Goal: Task Accomplishment & Management: Manage account settings

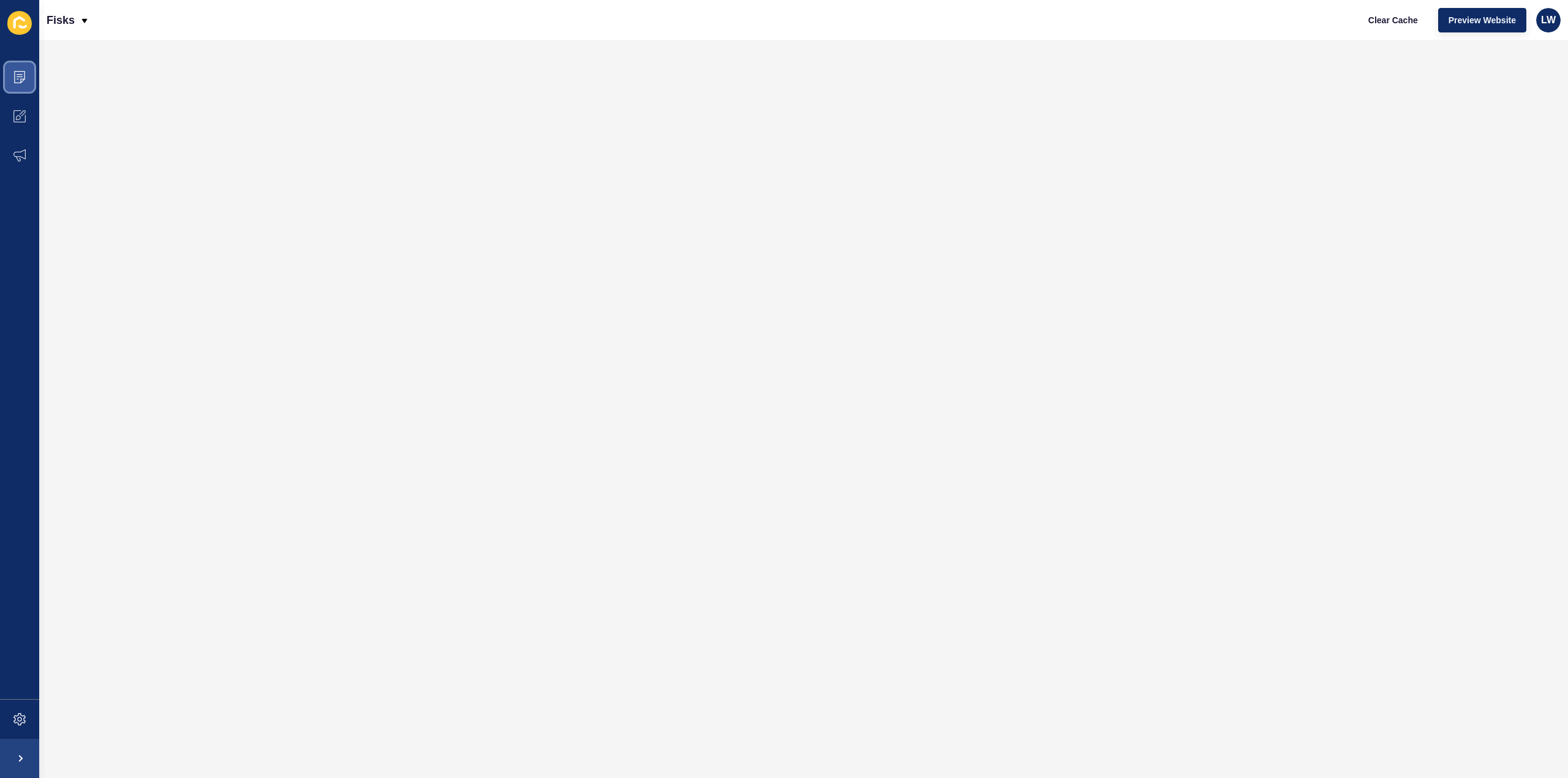
click at [15, 83] on icon at bounding box center [19, 77] width 11 height 12
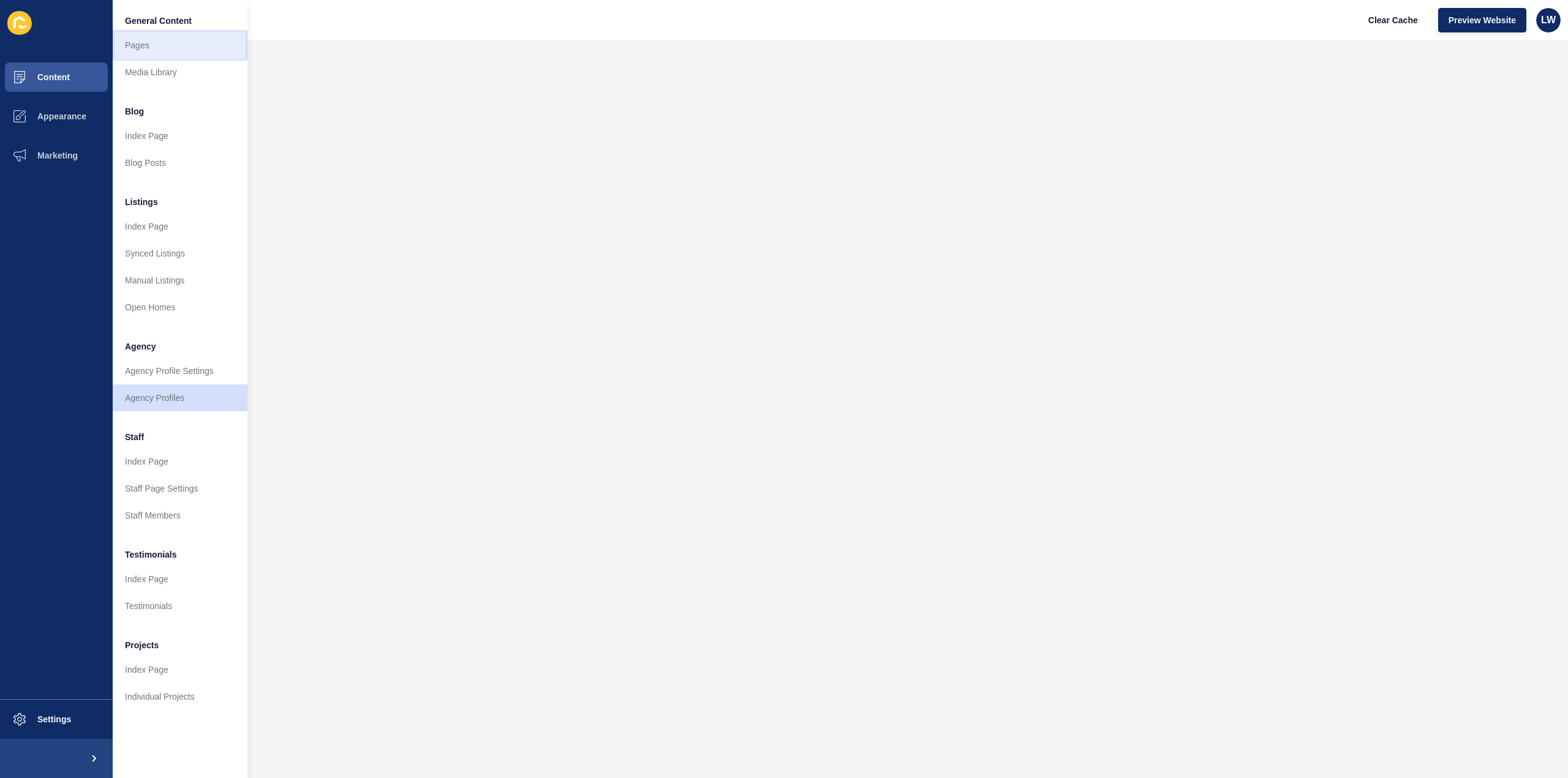
click at [140, 48] on link "Pages" at bounding box center [180, 45] width 134 height 27
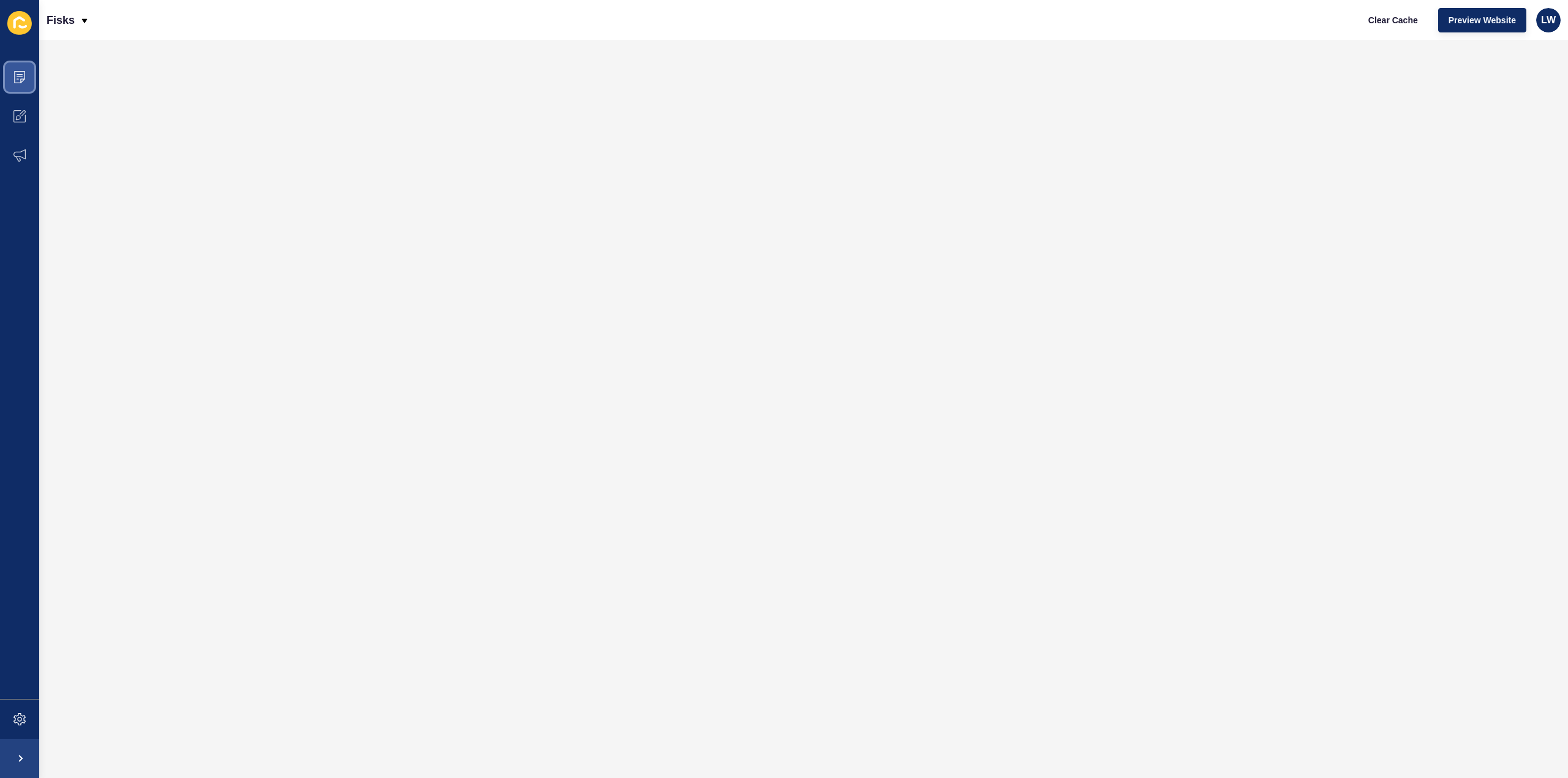
click at [11, 85] on span at bounding box center [19, 77] width 39 height 39
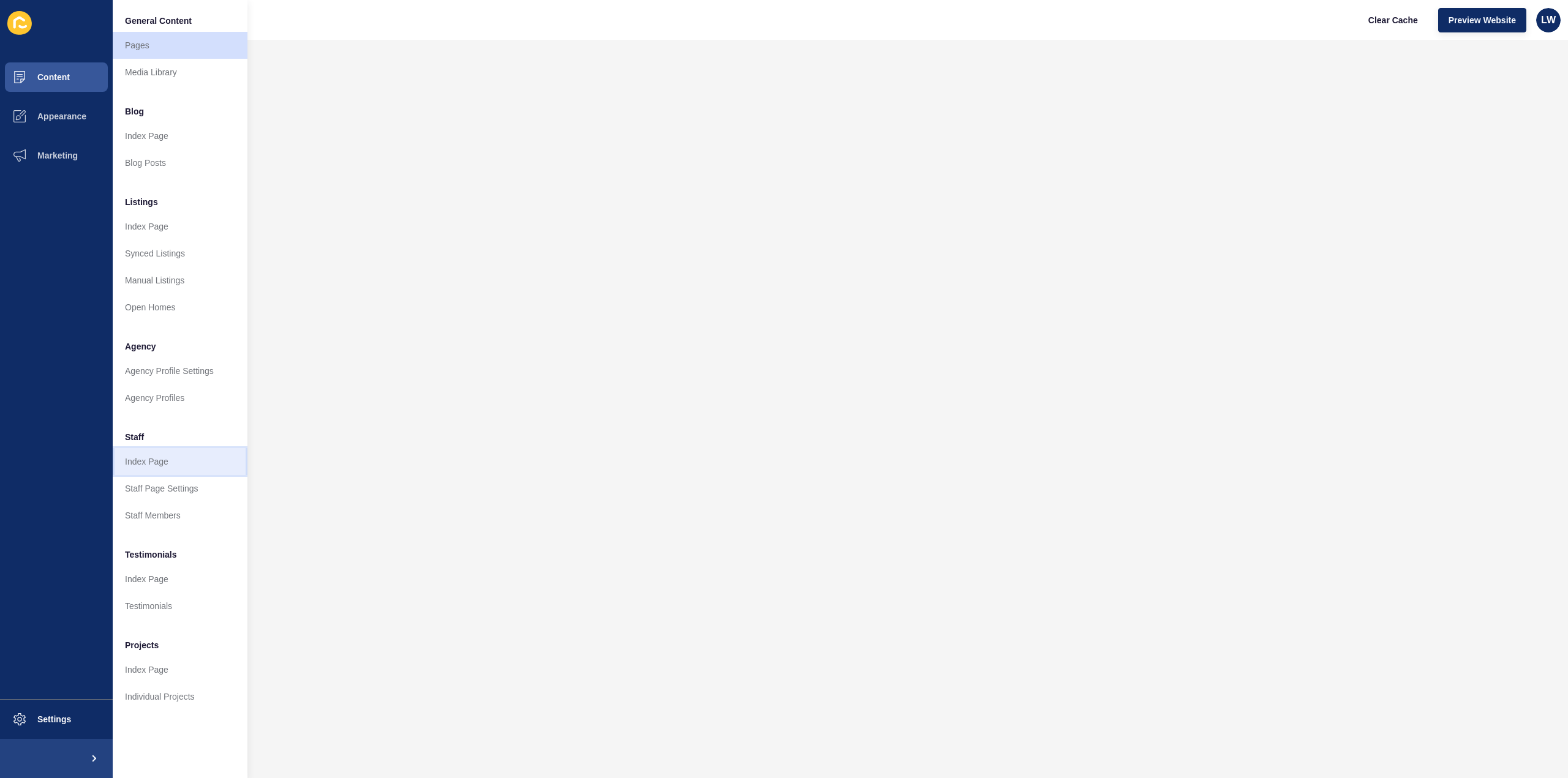
click at [168, 459] on link "Index Page" at bounding box center [180, 462] width 134 height 27
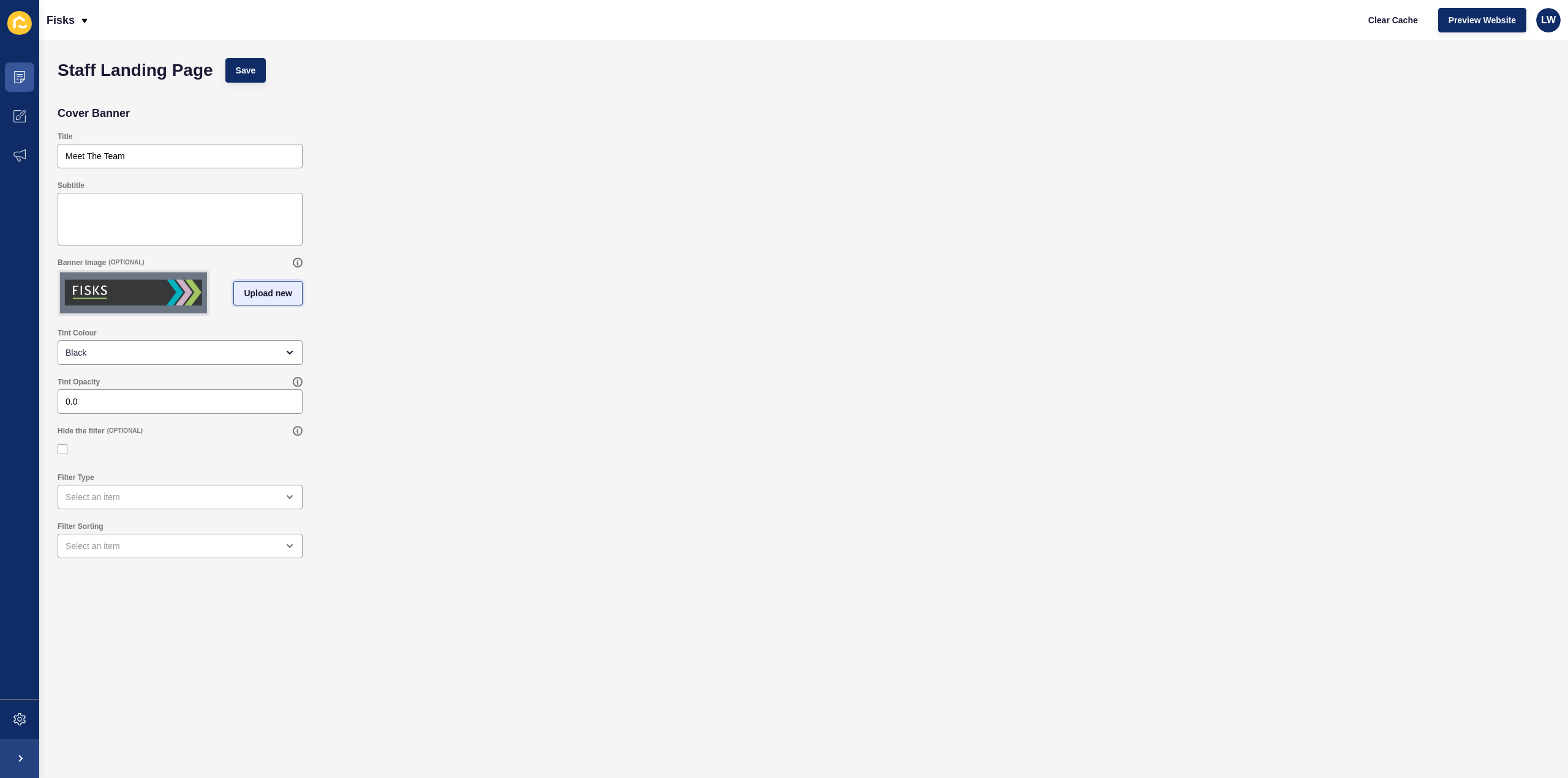
click at [270, 297] on span "Upload new" at bounding box center [268, 293] width 48 height 12
click at [202, 294] on span at bounding box center [180, 295] width 242 height 48
click at [59, 271] on input "Drag or click to upload" at bounding box center [59, 271] width 0 height 0
type input "C:\fakepath\8 Easy Ways to Prepare Your Property for a Viewing.jpeg"
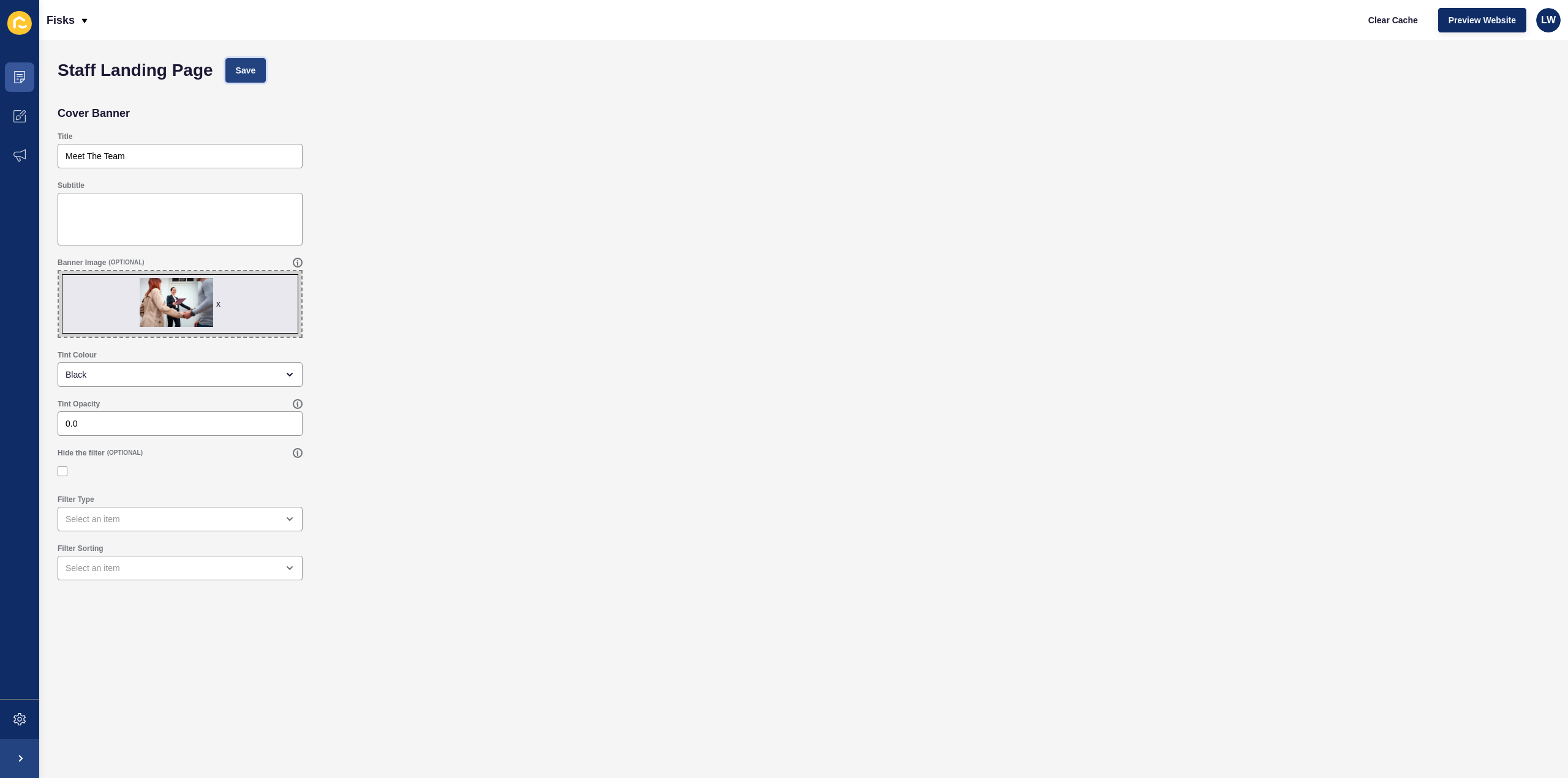
click at [242, 70] on span "Save" at bounding box center [246, 70] width 21 height 12
click at [20, 73] on icon at bounding box center [19, 77] width 12 height 12
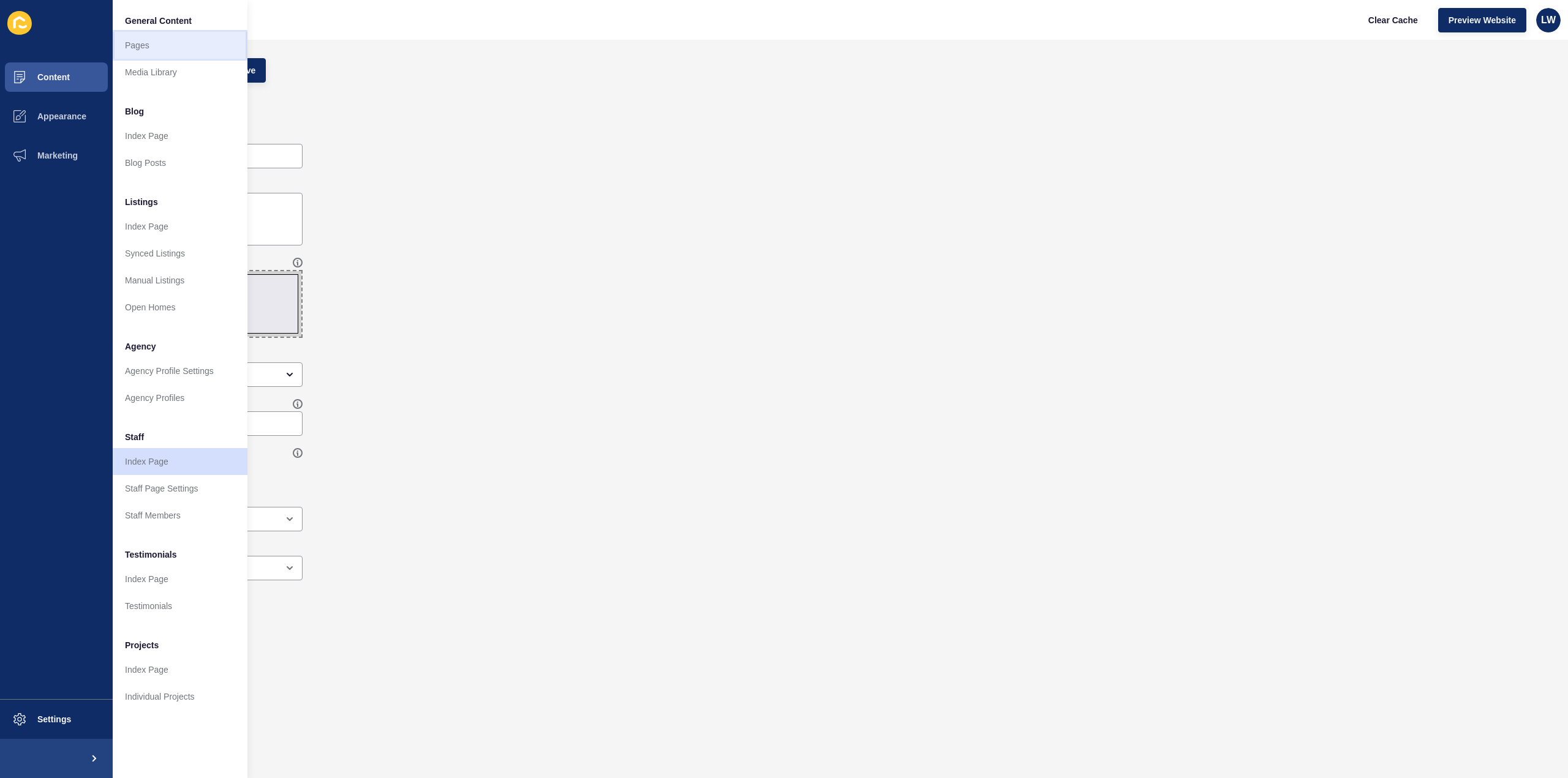
click at [160, 50] on link "Pages" at bounding box center [180, 45] width 134 height 27
